Goal: Share content

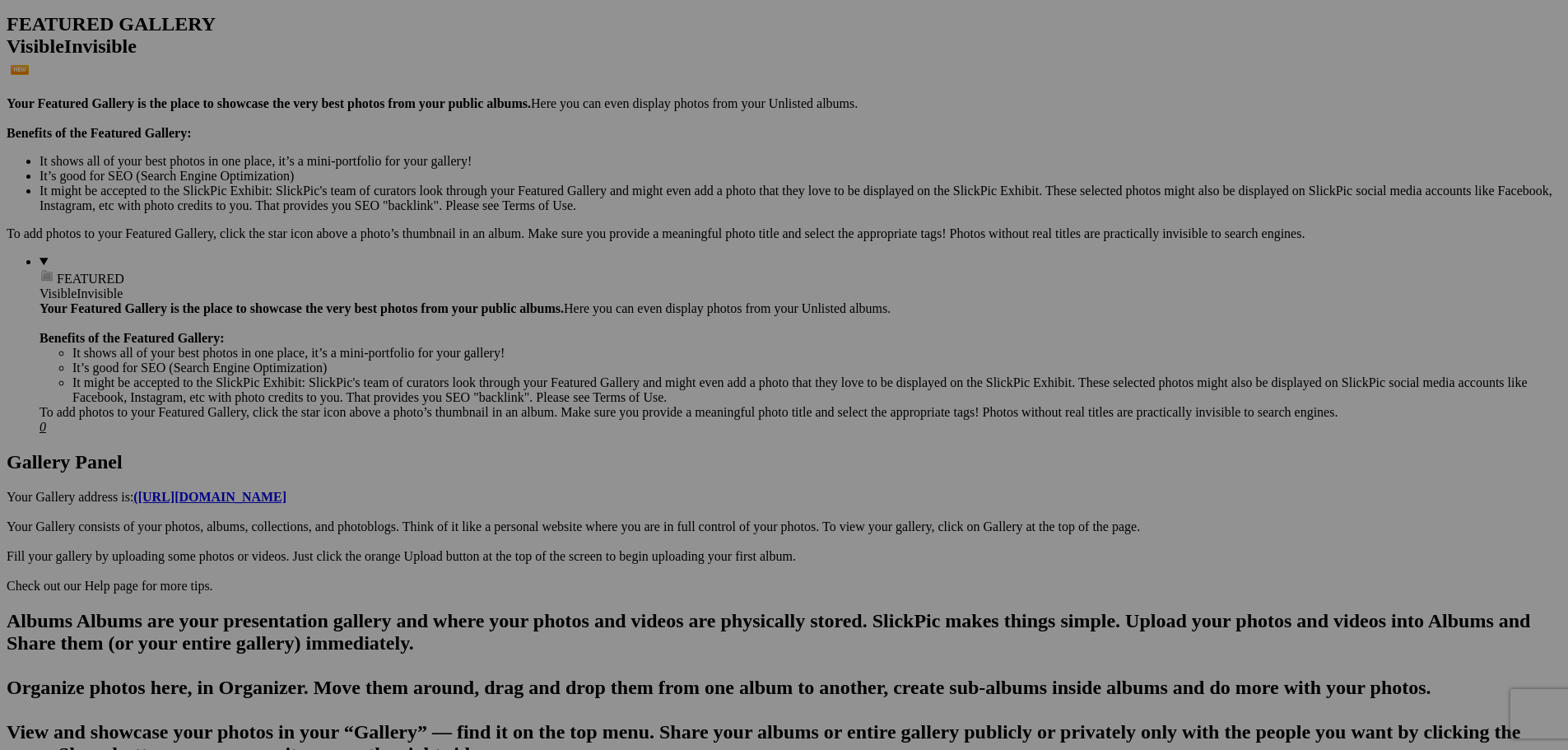
scroll to position [412, 0]
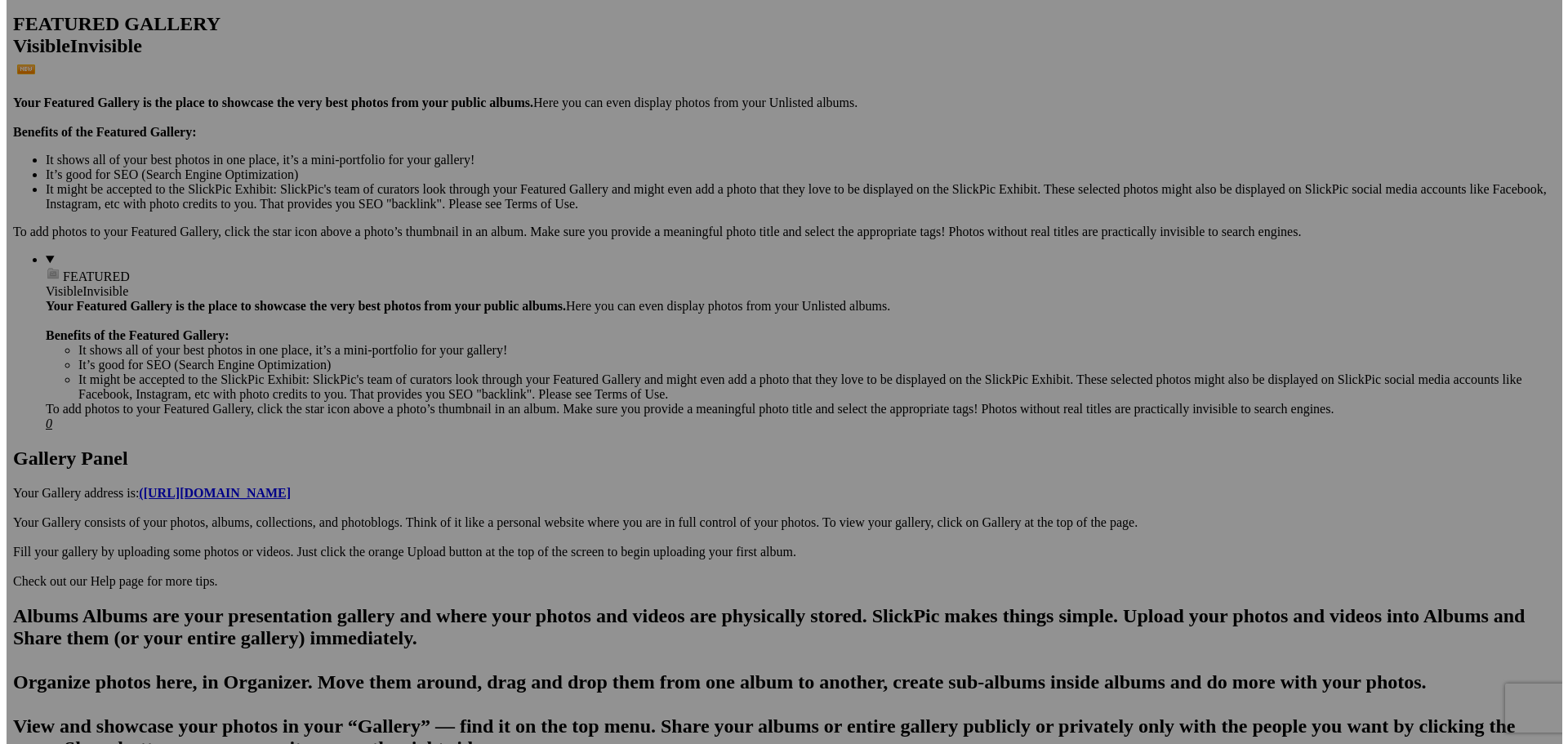
scroll to position [898, 0]
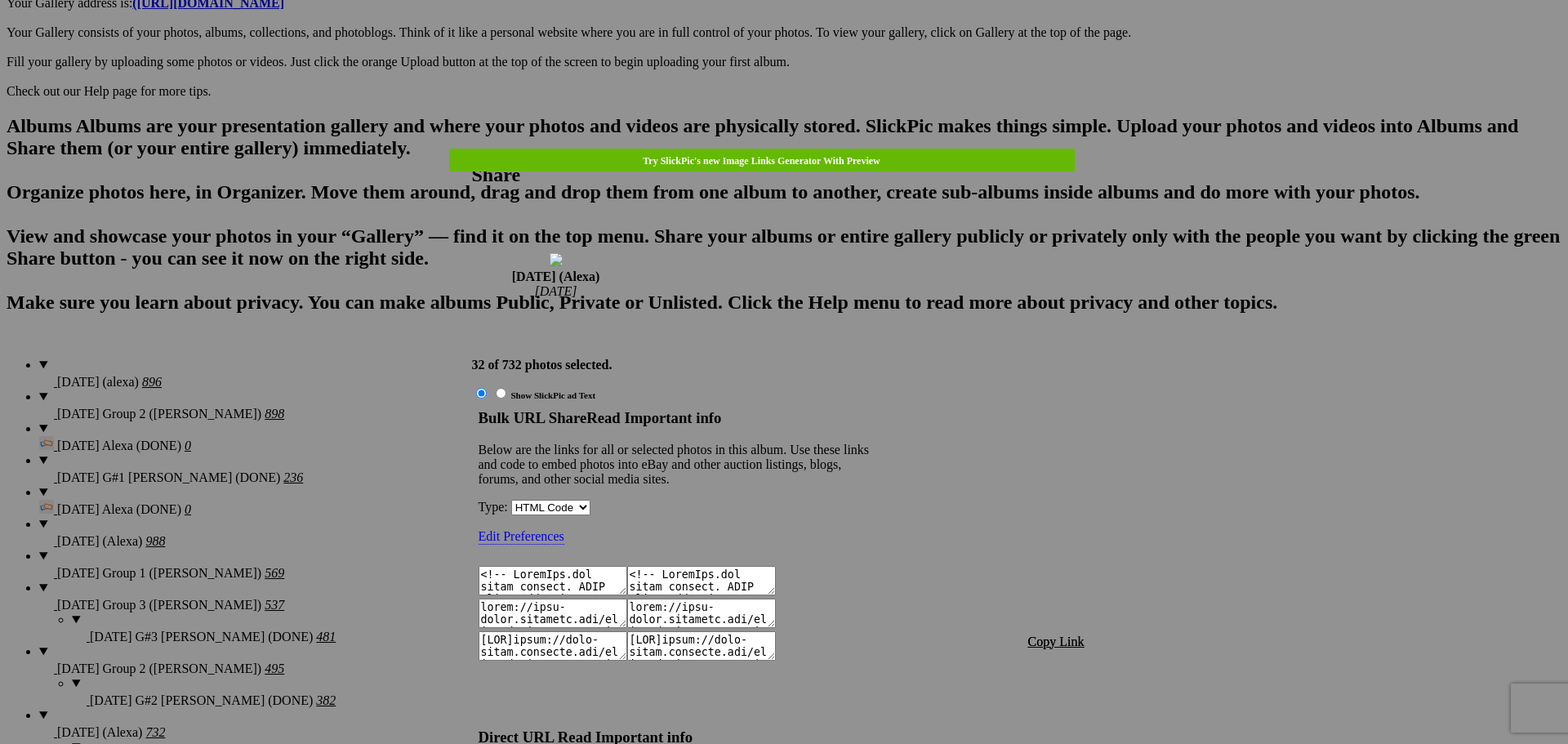
click at [1049, 634] on span "Copy Link" at bounding box center [1056, 641] width 56 height 14
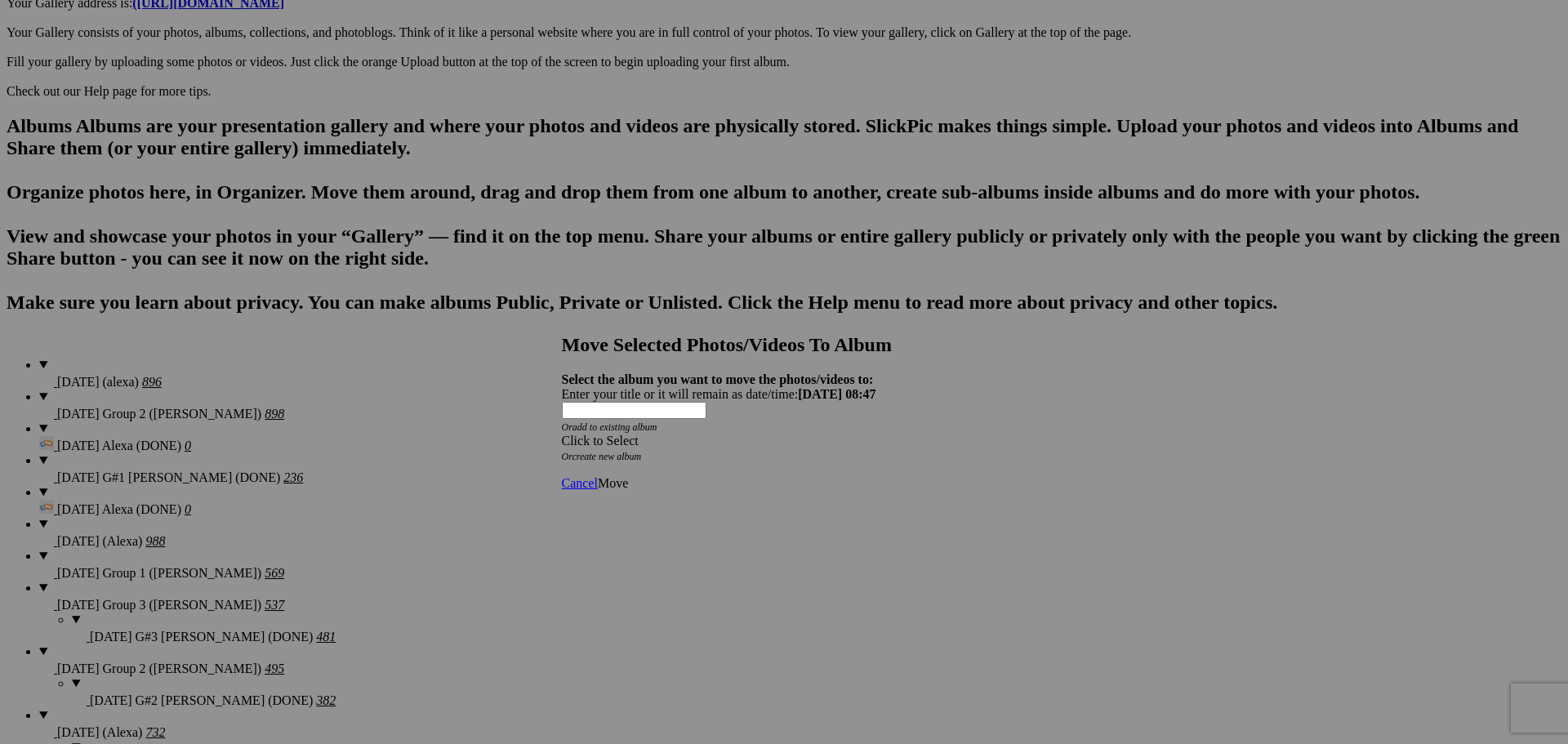
click at [675, 433] on div "Click to Select" at bounding box center [778, 440] width 433 height 15
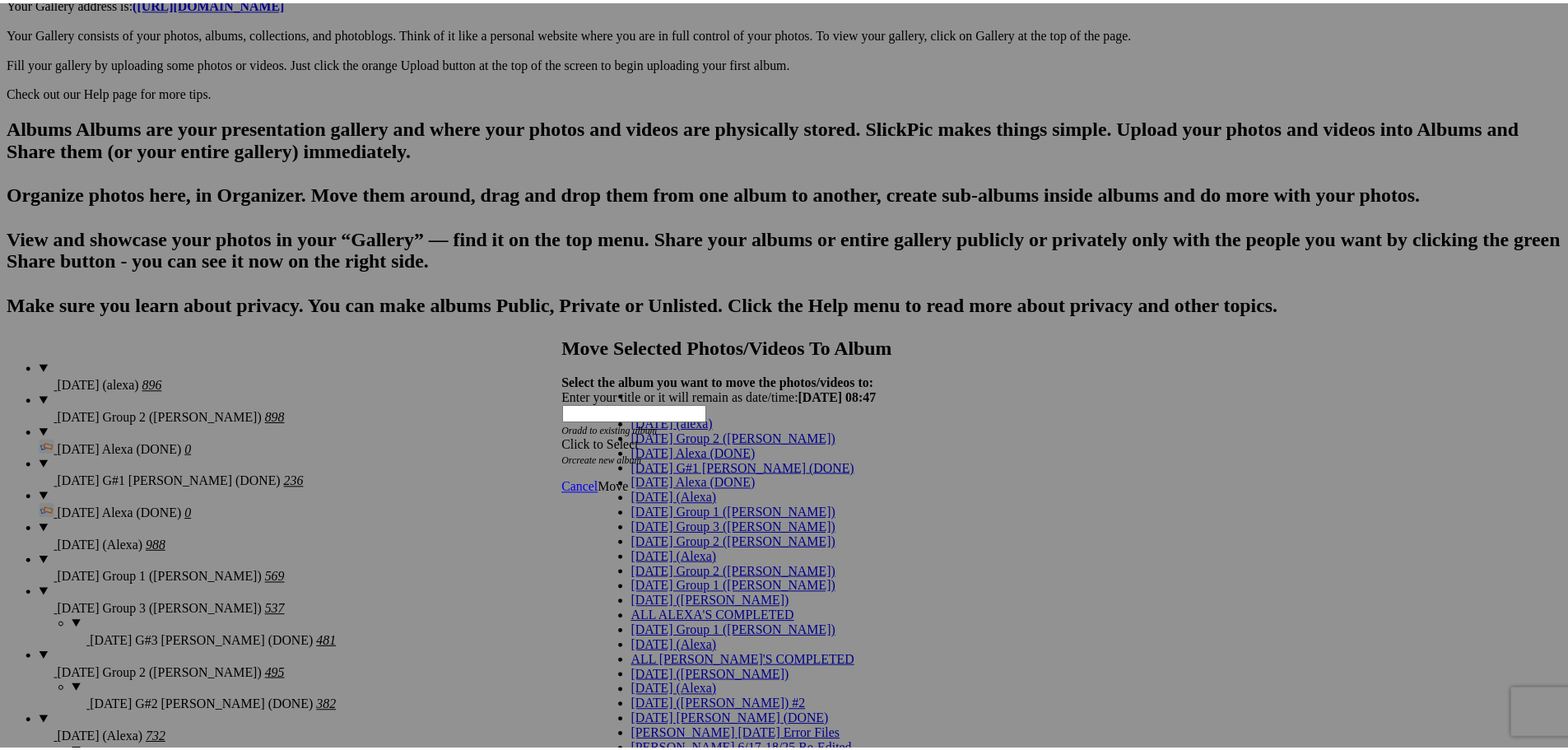
scroll to position [83, 0]
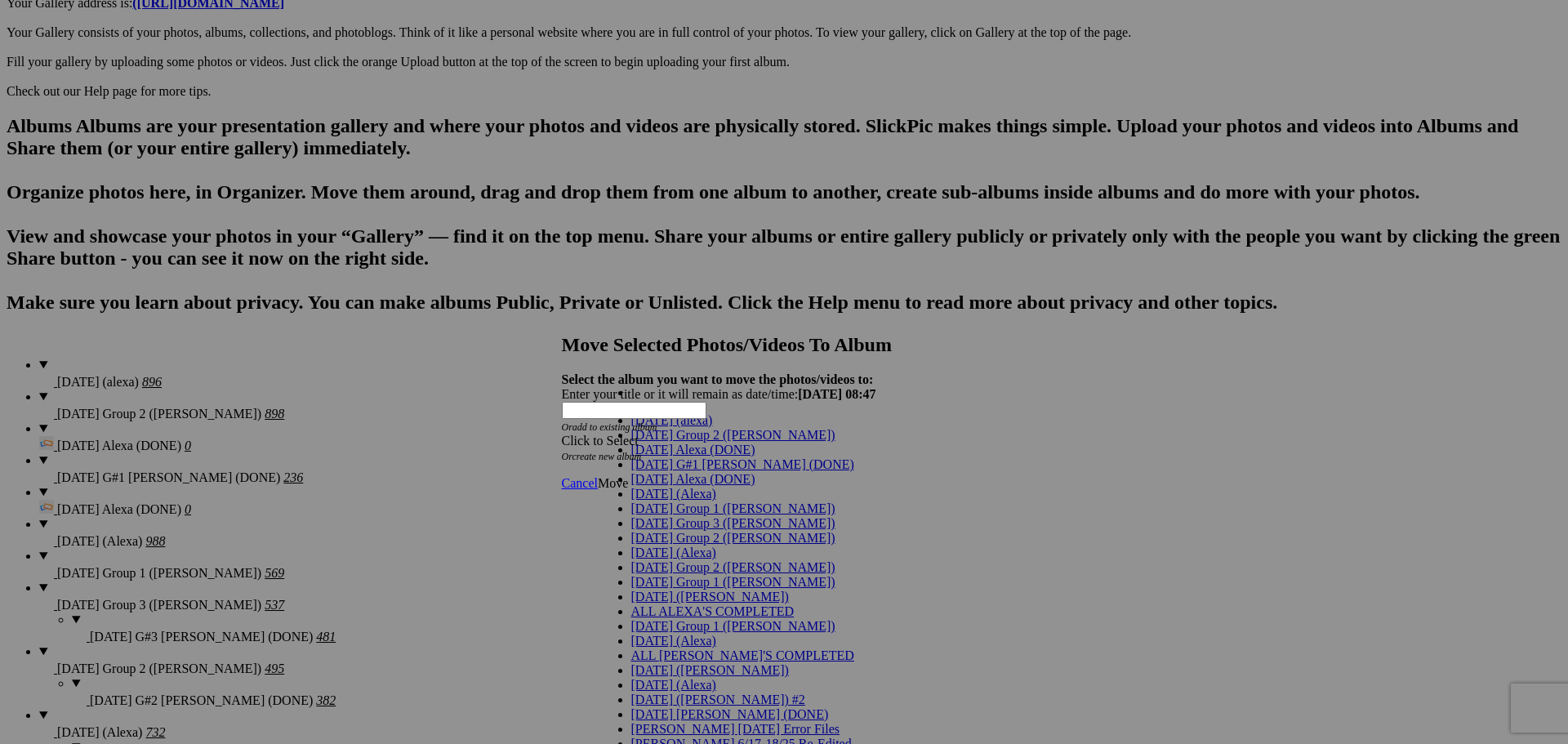
click at [675, 546] on span "[DATE] (Alexa)" at bounding box center [674, 553] width 85 height 14
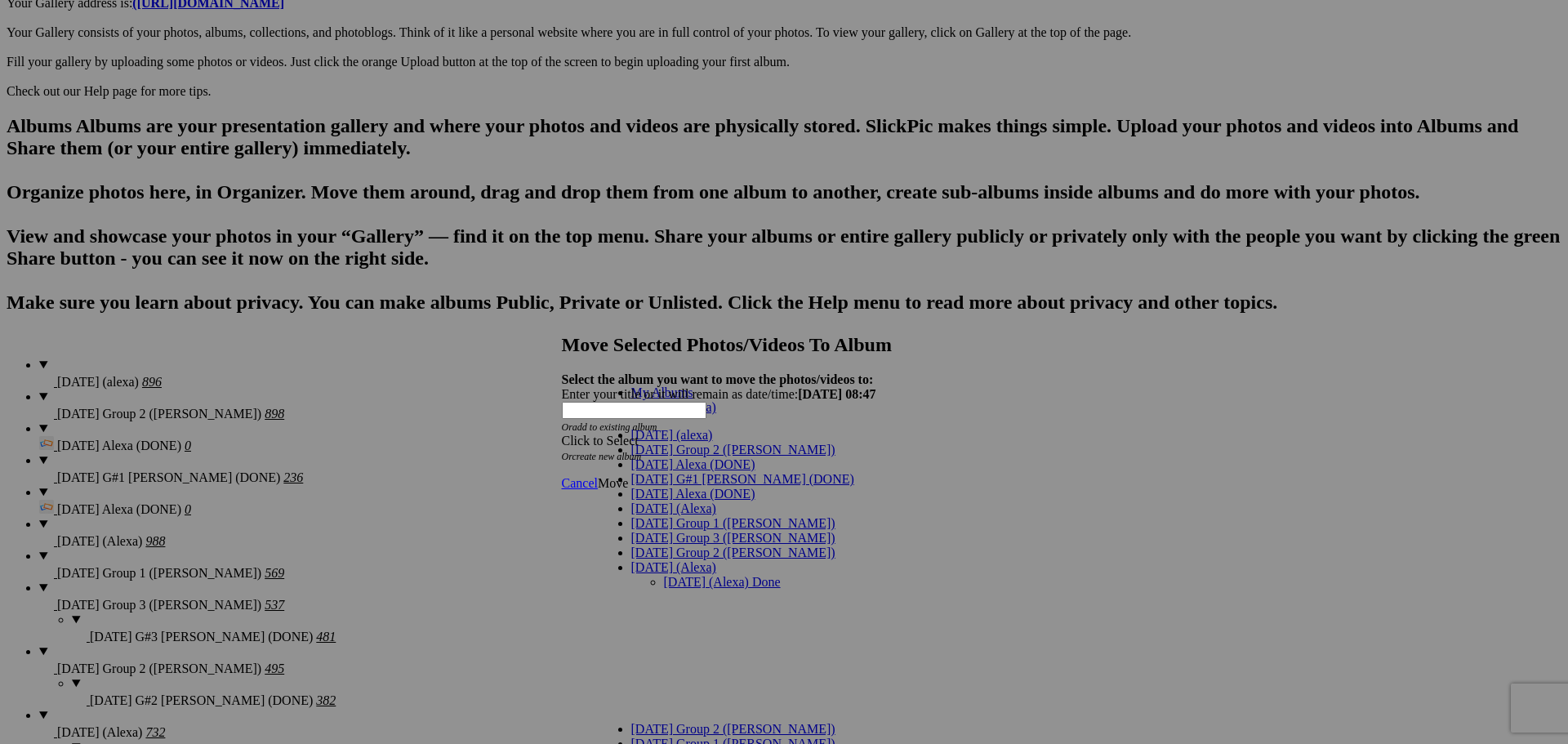
click at [664, 575] on link "[DATE] (Alexa) Done" at bounding box center [722, 582] width 116 height 14
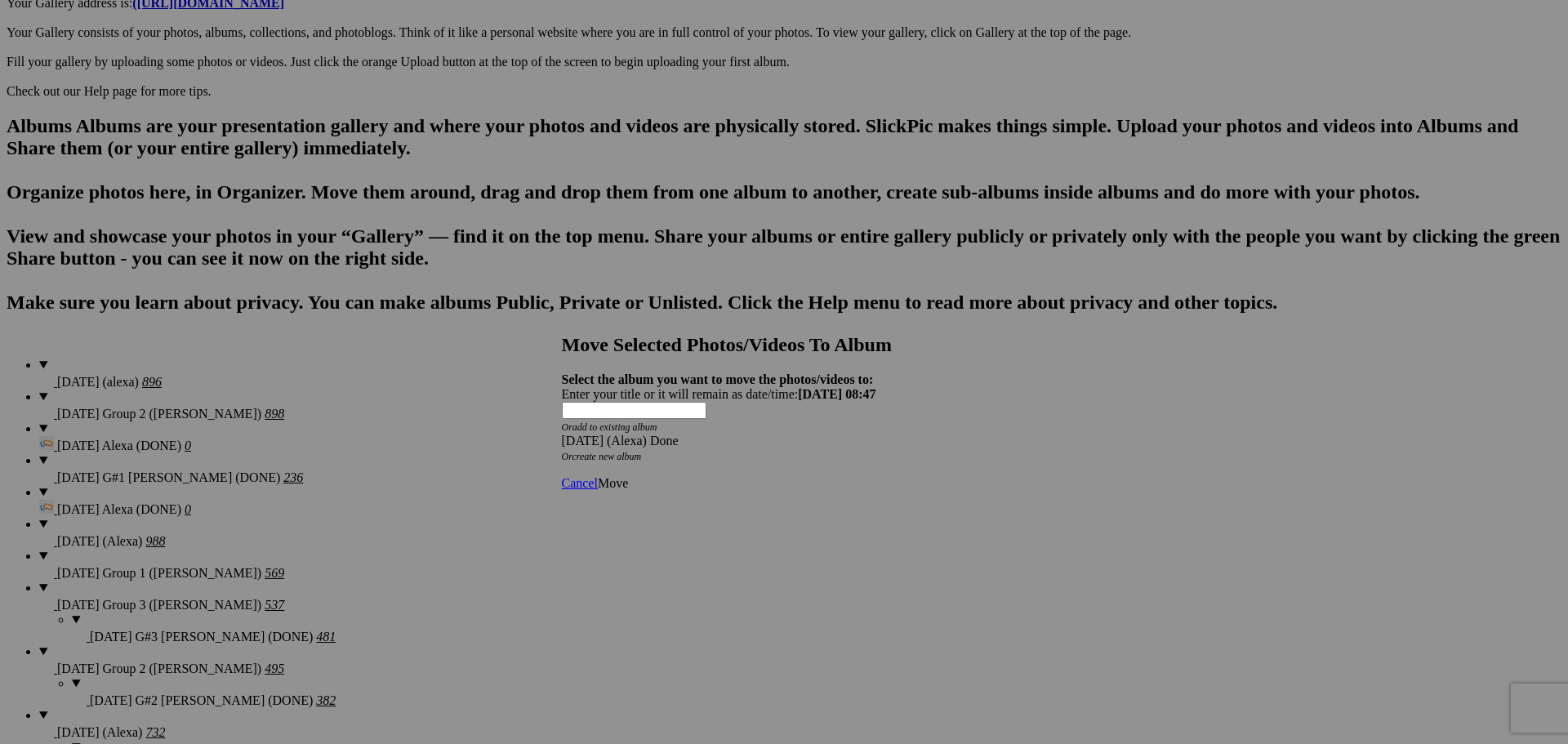
click at [628, 476] on span "Move" at bounding box center [613, 483] width 31 height 14
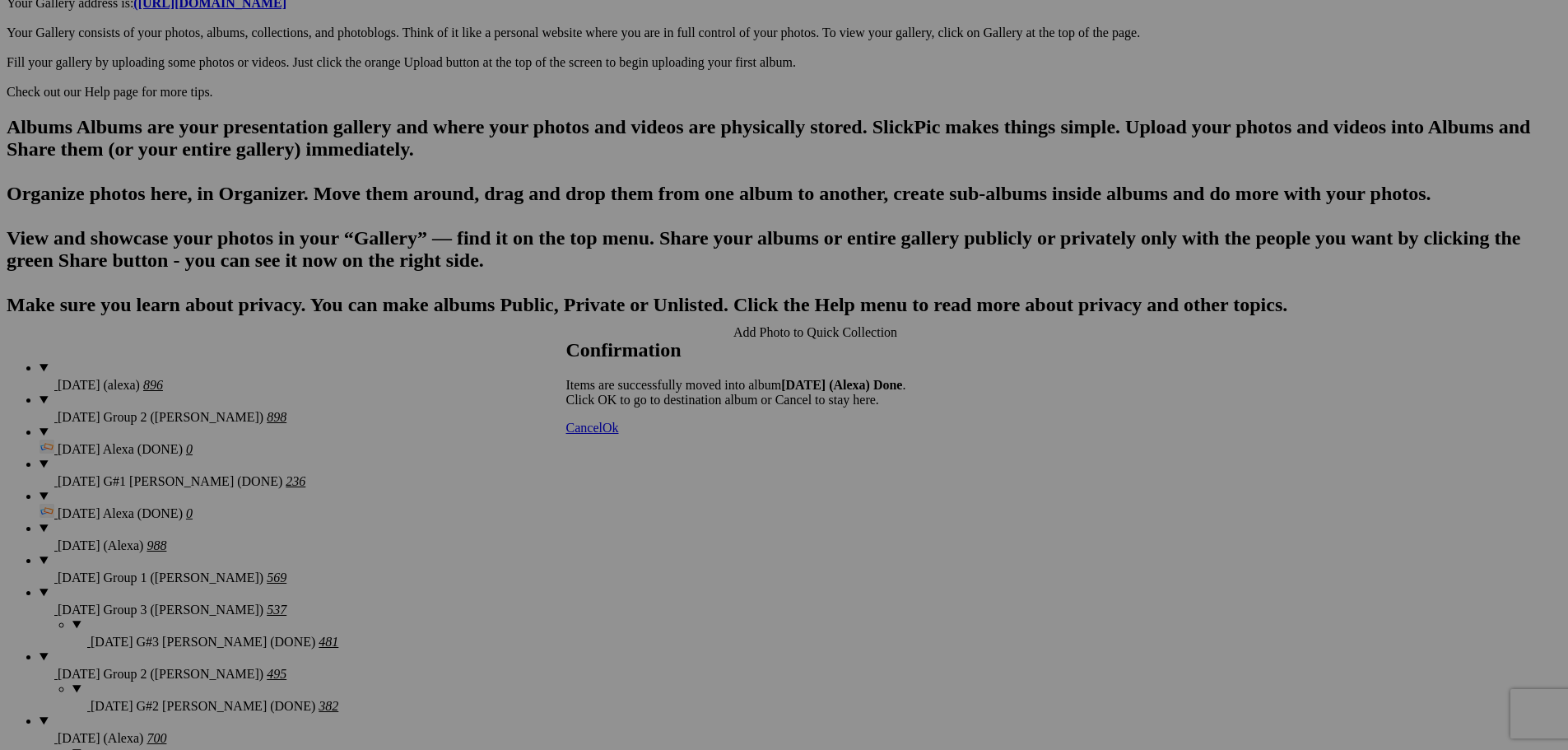
click at [603, 435] on span "Cancel" at bounding box center [584, 428] width 36 height 14
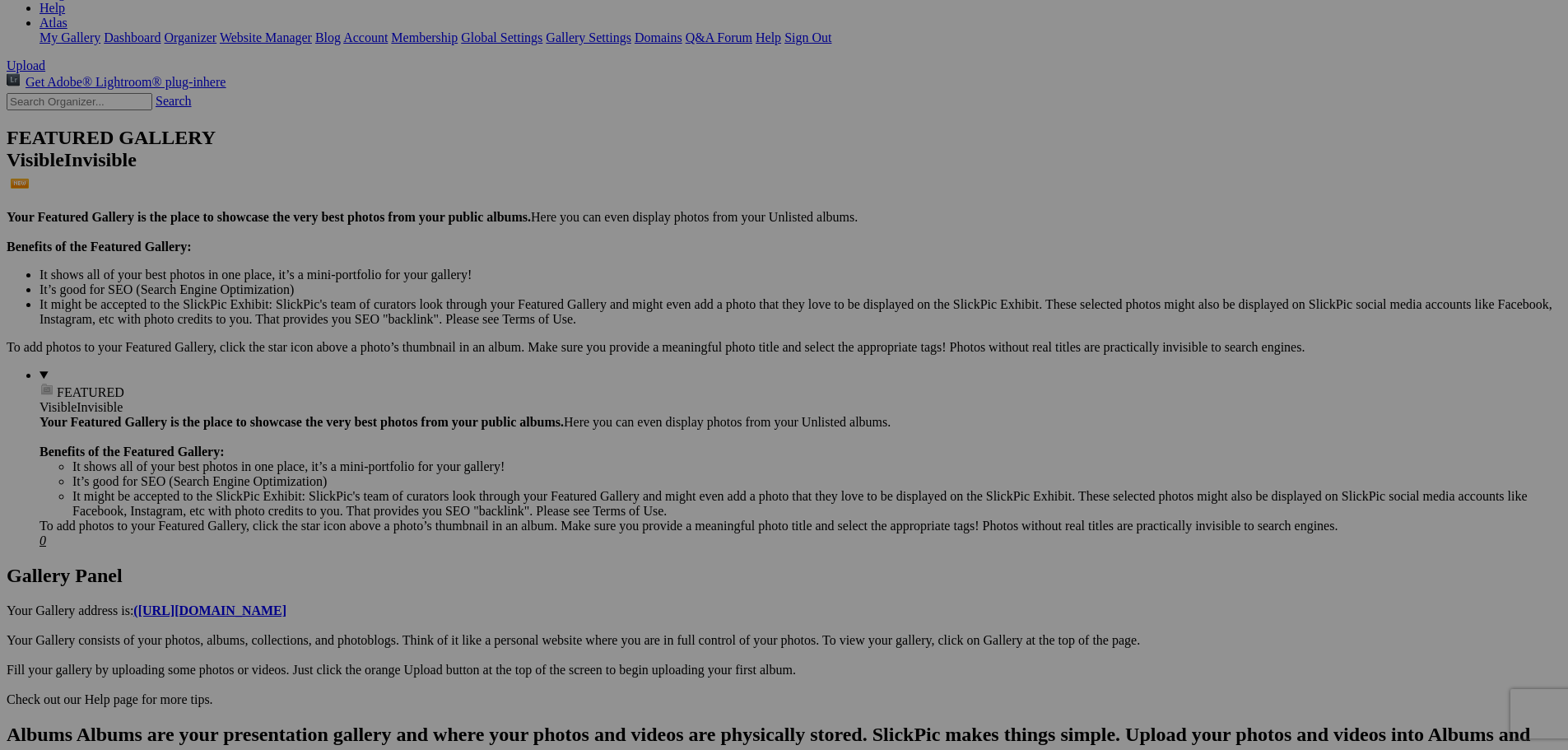
scroll to position [329, 0]
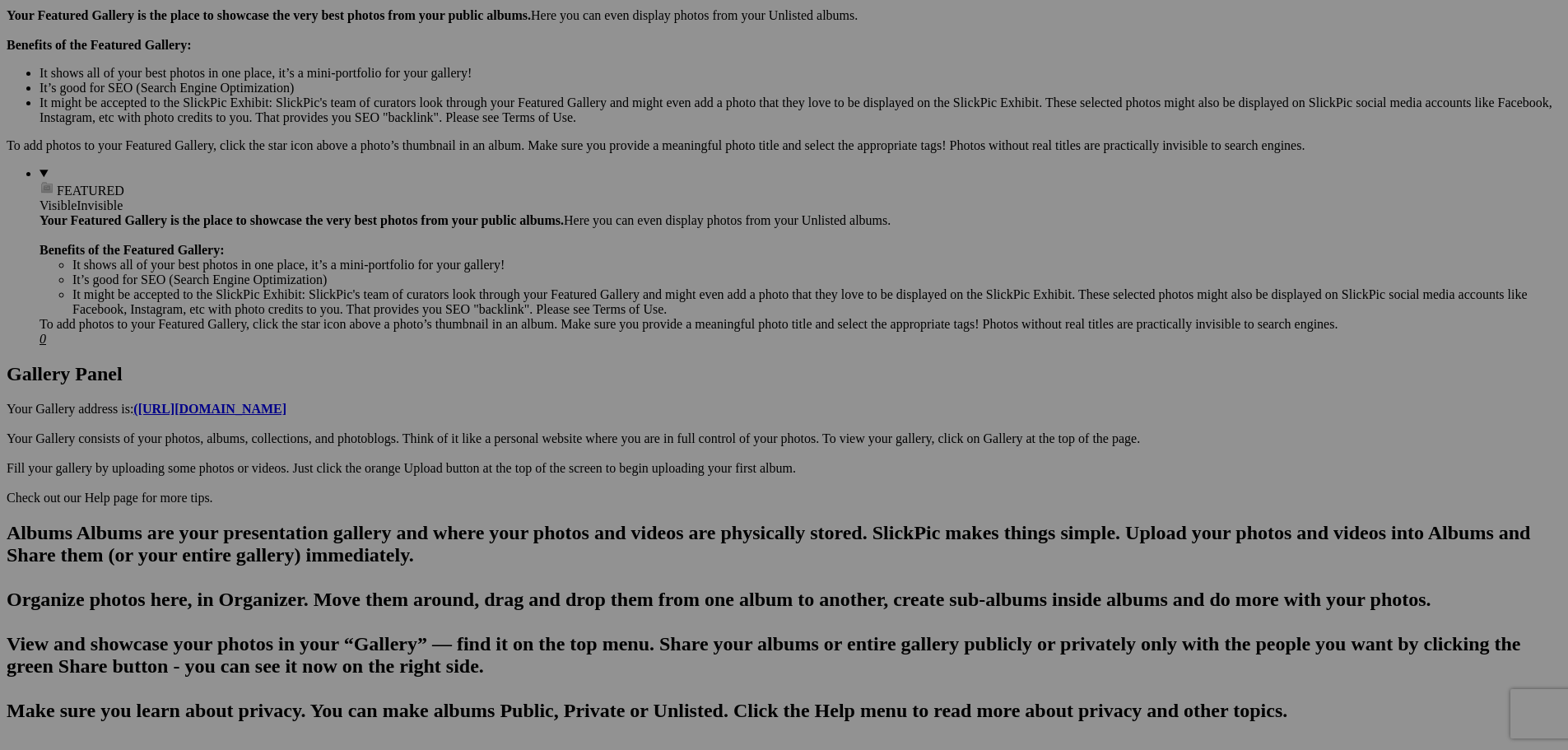
scroll to position [494, 0]
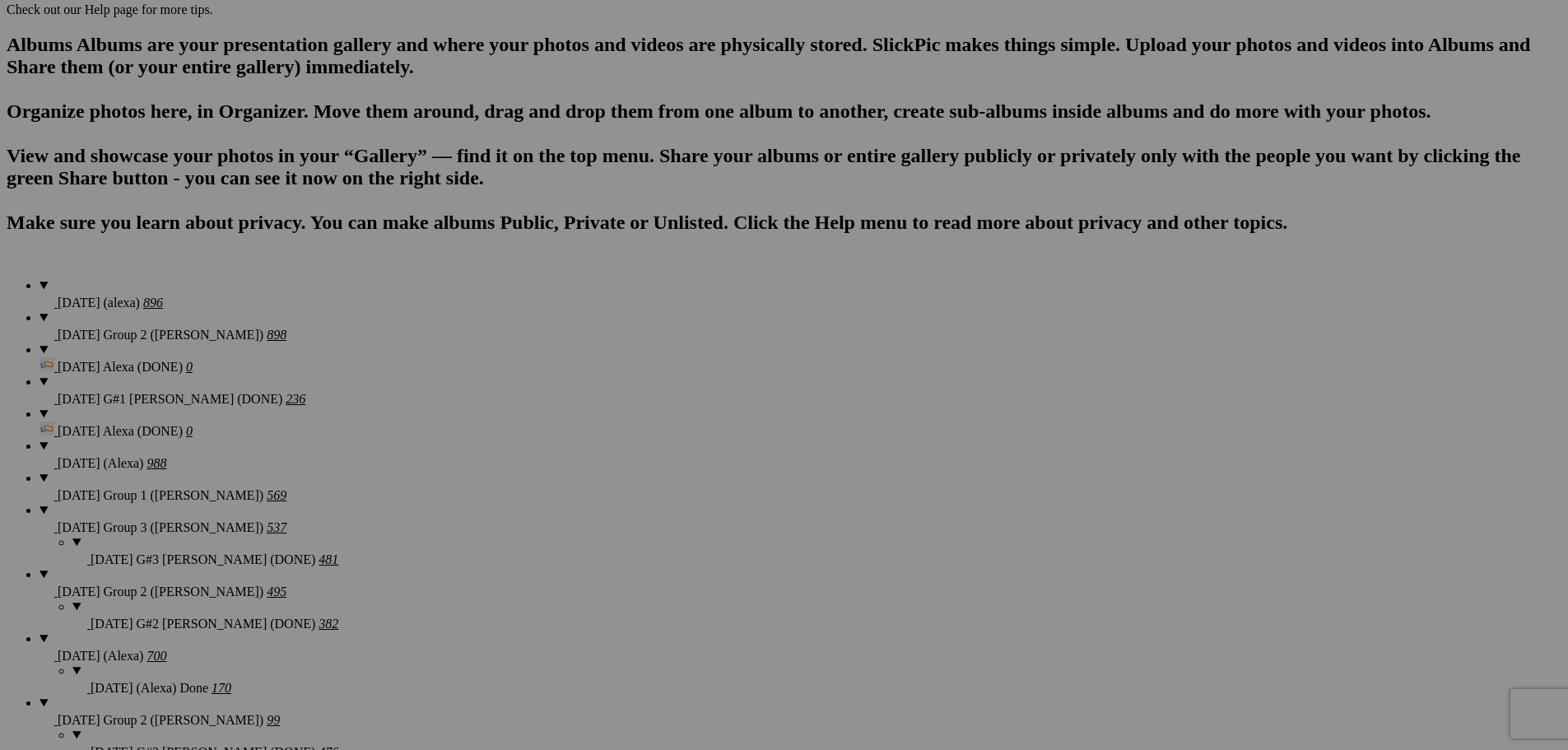
scroll to position [1070, 0]
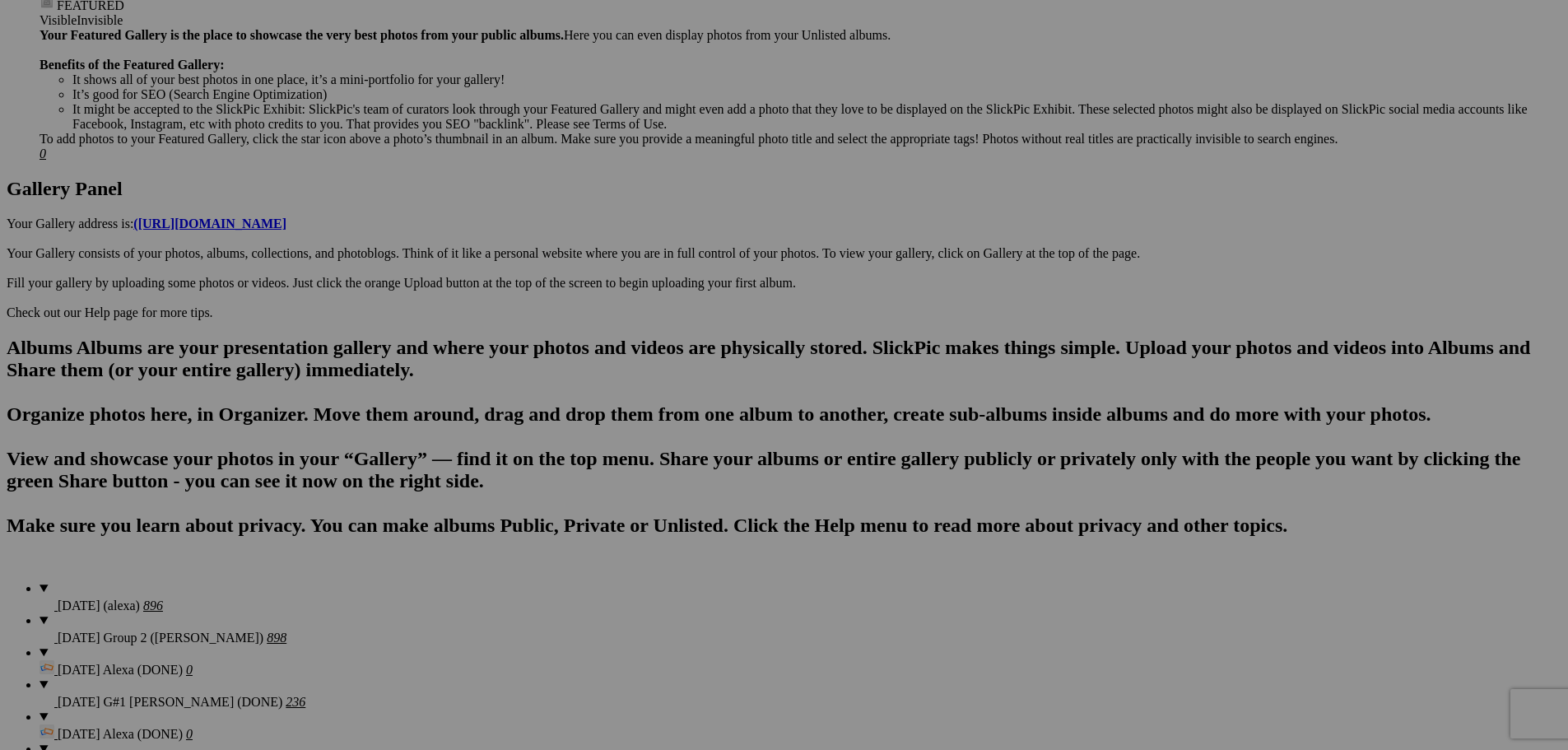
scroll to position [658, 0]
